Goal: Task Accomplishment & Management: Manage account settings

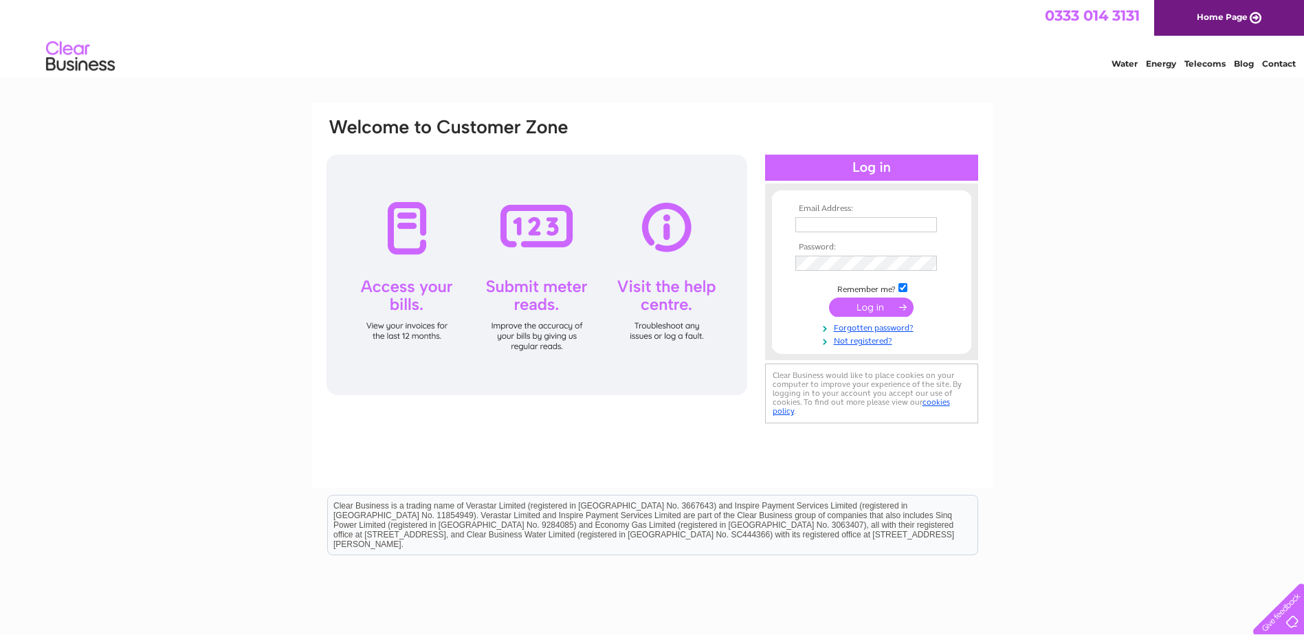
type input "[EMAIL_ADDRESS][DOMAIN_NAME]"
click at [404, 249] on div at bounding box center [537, 275] width 421 height 241
click at [874, 302] on input "submit" at bounding box center [871, 307] width 85 height 19
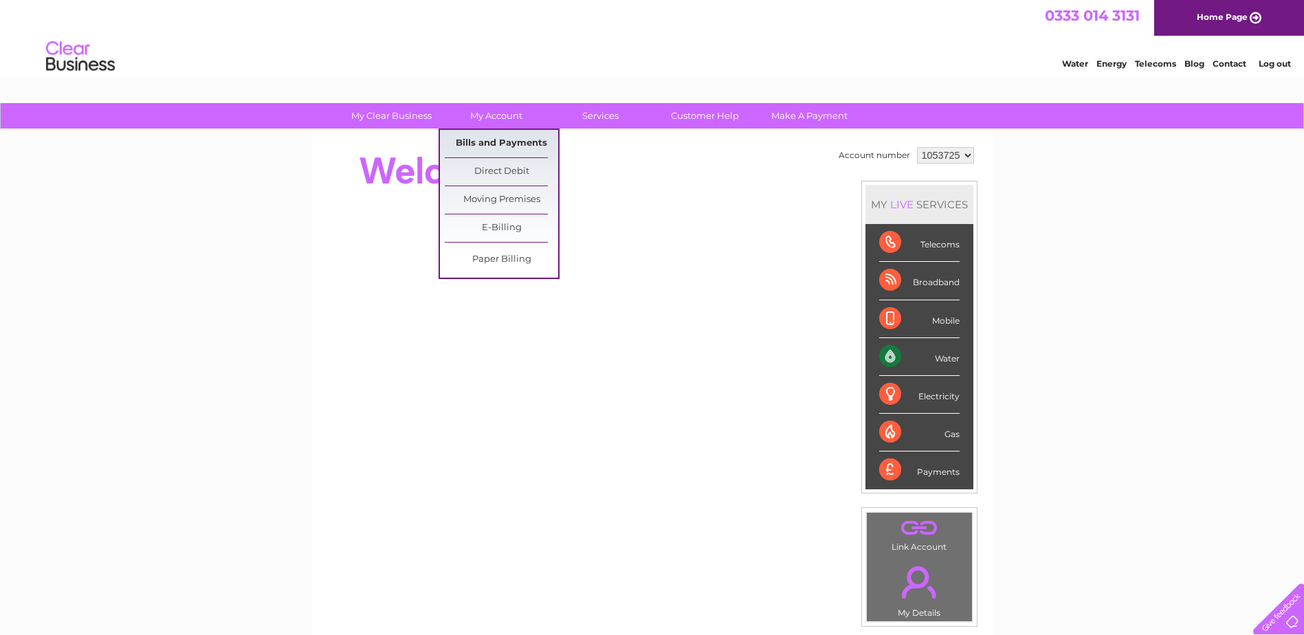
click at [472, 142] on link "Bills and Payments" at bounding box center [501, 144] width 113 height 28
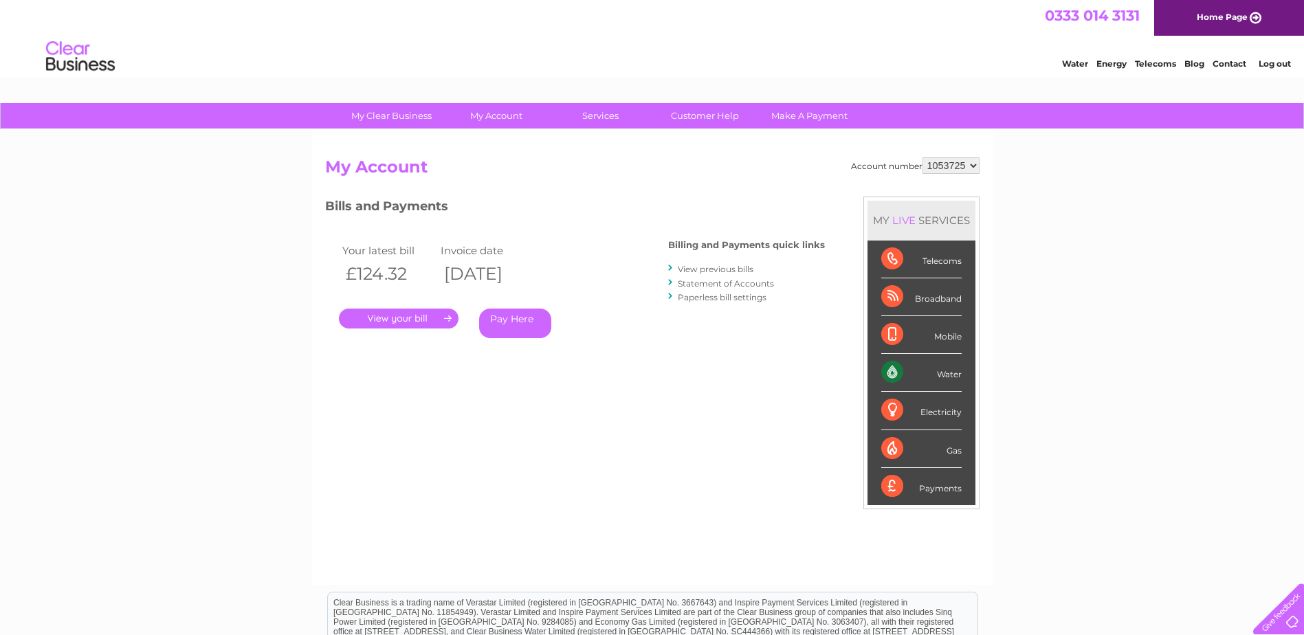
click at [383, 323] on link "." at bounding box center [399, 319] width 120 height 20
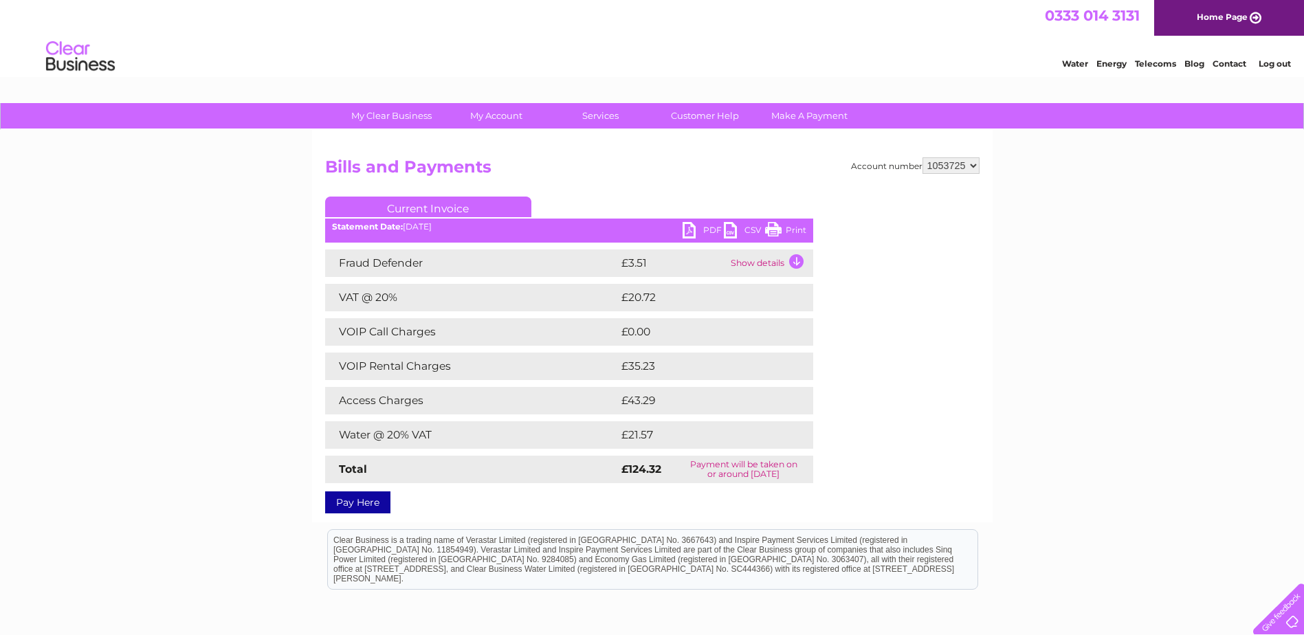
click at [711, 228] on link "PDF" at bounding box center [703, 232] width 41 height 20
drag, startPoint x: 685, startPoint y: 13, endPoint x: 770, endPoint y: 230, distance: 233.1
click at [770, 230] on link "Print" at bounding box center [785, 232] width 41 height 20
click at [690, 223] on link "PDF" at bounding box center [703, 232] width 41 height 20
